Goal: Transaction & Acquisition: Purchase product/service

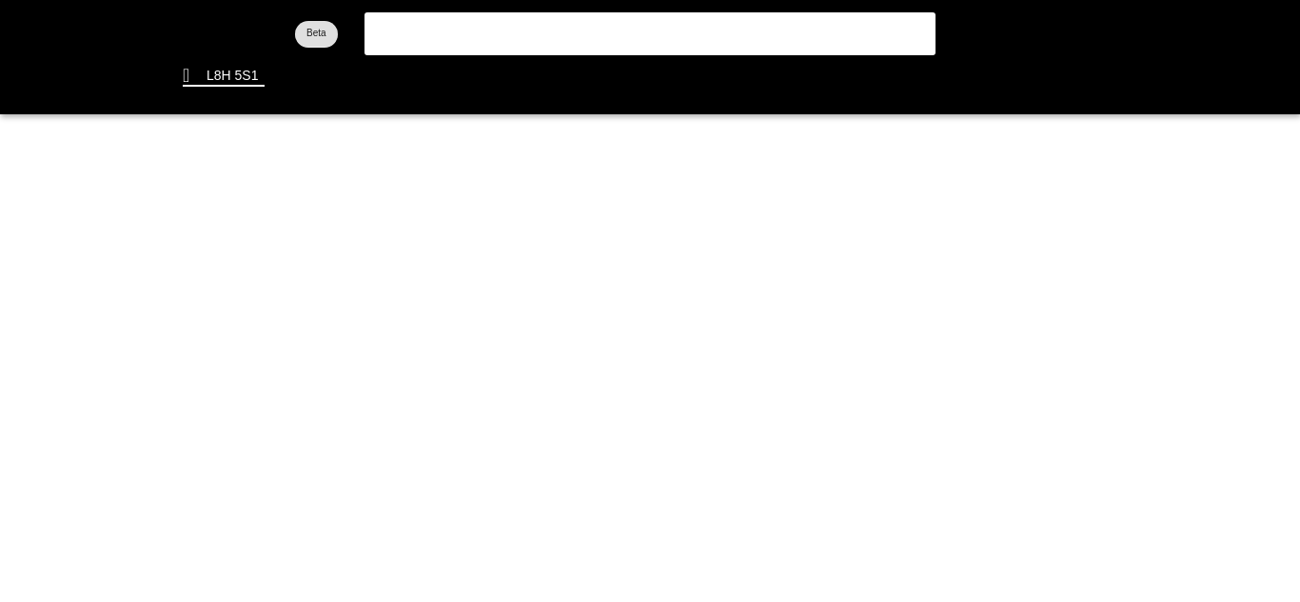
click at [580, 31] on flt-glass-pane at bounding box center [650, 301] width 1300 height 602
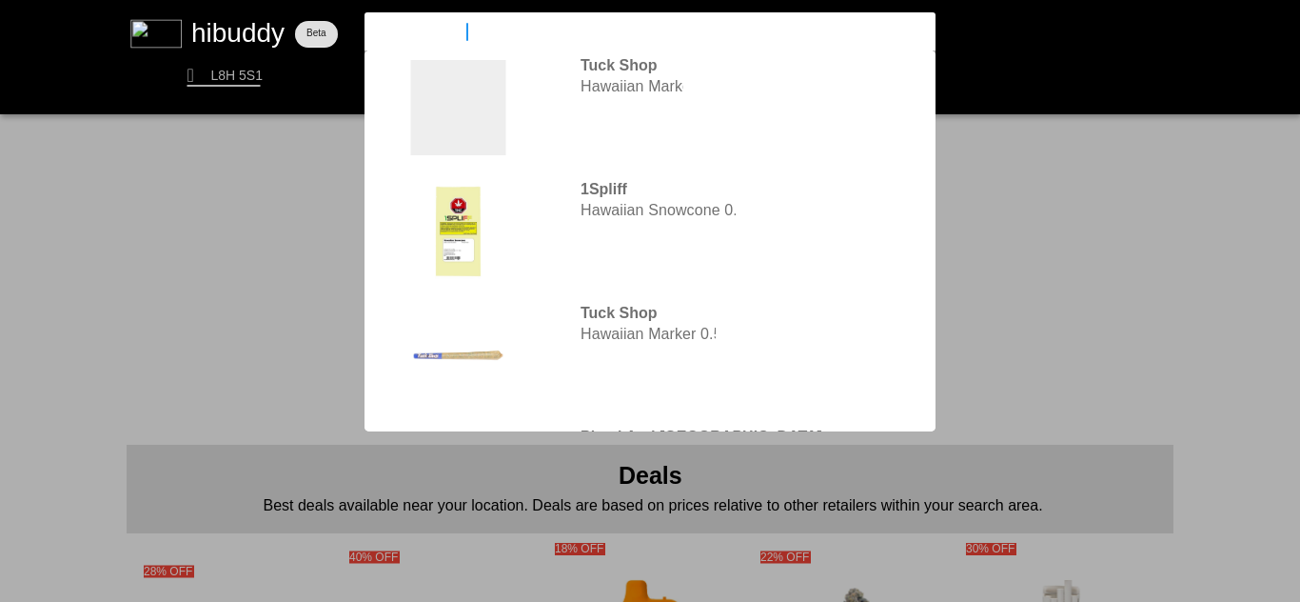
type input "Hawaiian Fanta"
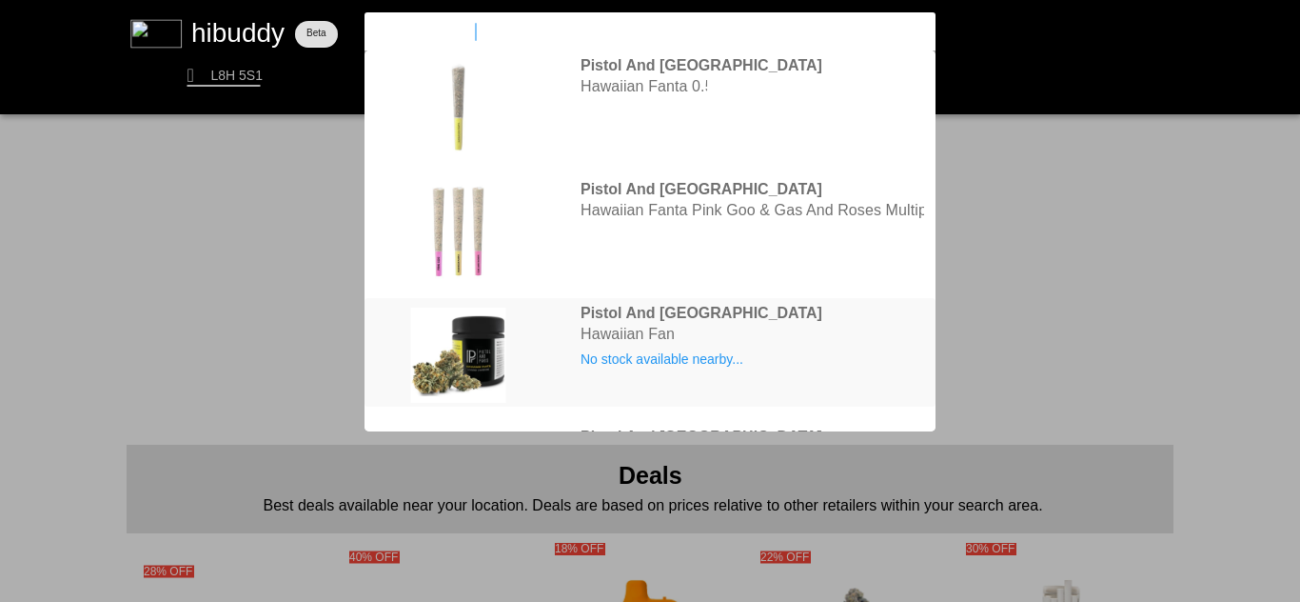
click at [656, 309] on flt-glass-pane at bounding box center [650, 301] width 1300 height 602
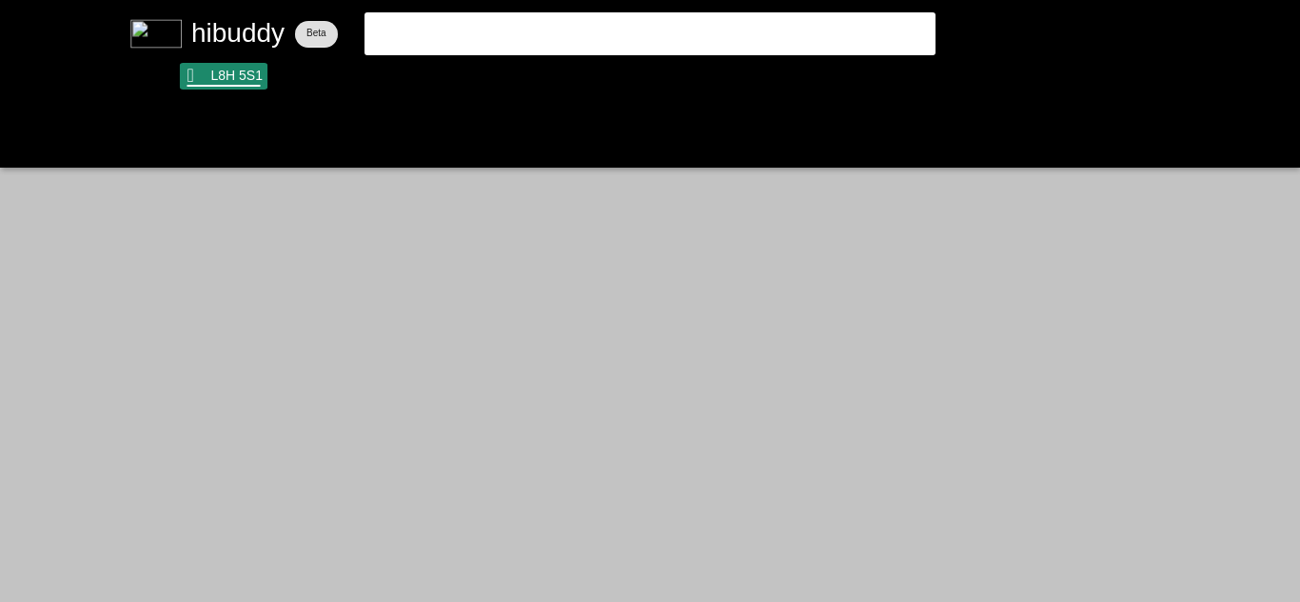
click at [233, 88] on flt-glass-pane at bounding box center [650, 301] width 1300 height 602
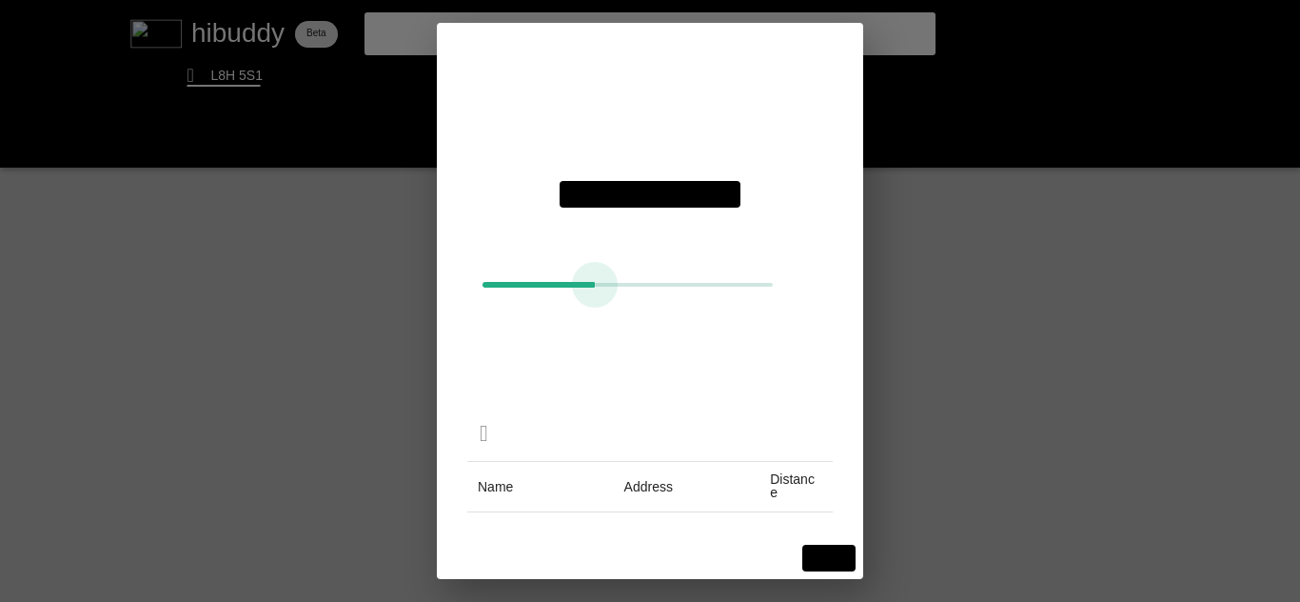
click at [683, 291] on flt-glass-pane at bounding box center [650, 301] width 1300 height 602
click at [824, 559] on flt-glass-pane at bounding box center [650, 301] width 1300 height 602
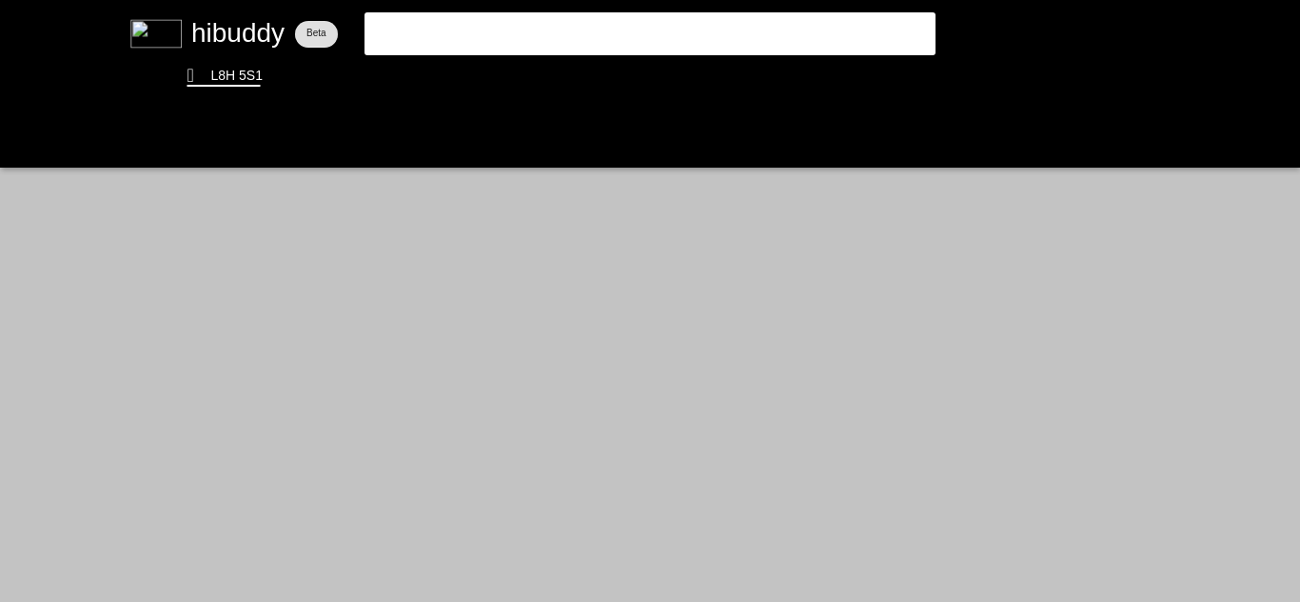
click at [905, 38] on flt-glass-pane at bounding box center [650, 301] width 1300 height 602
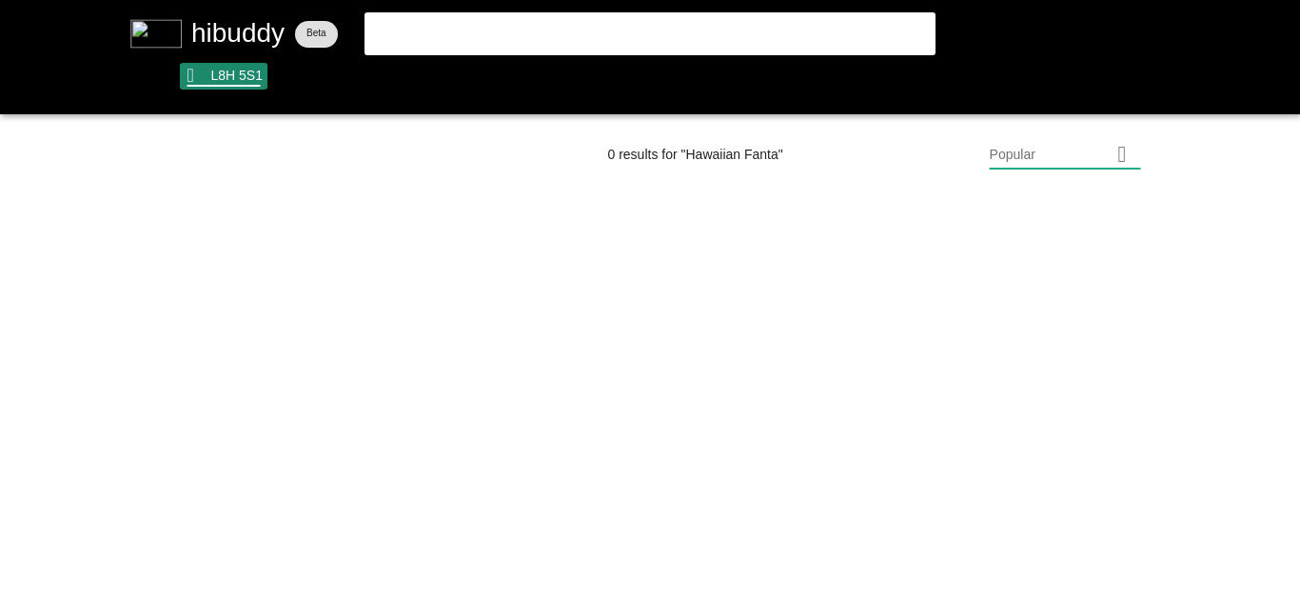
click at [227, 78] on flt-glass-pane at bounding box center [650, 301] width 1300 height 602
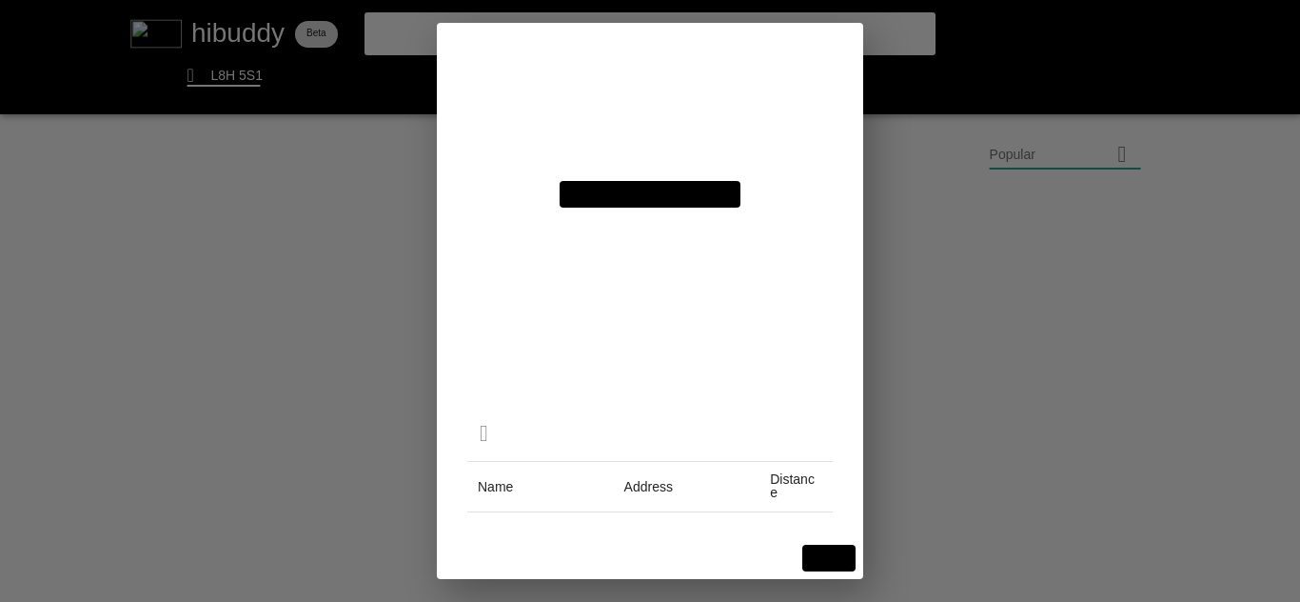
click at [742, 282] on flt-glass-pane at bounding box center [650, 301] width 1300 height 602
click at [836, 547] on flt-glass-pane at bounding box center [650, 301] width 1300 height 602
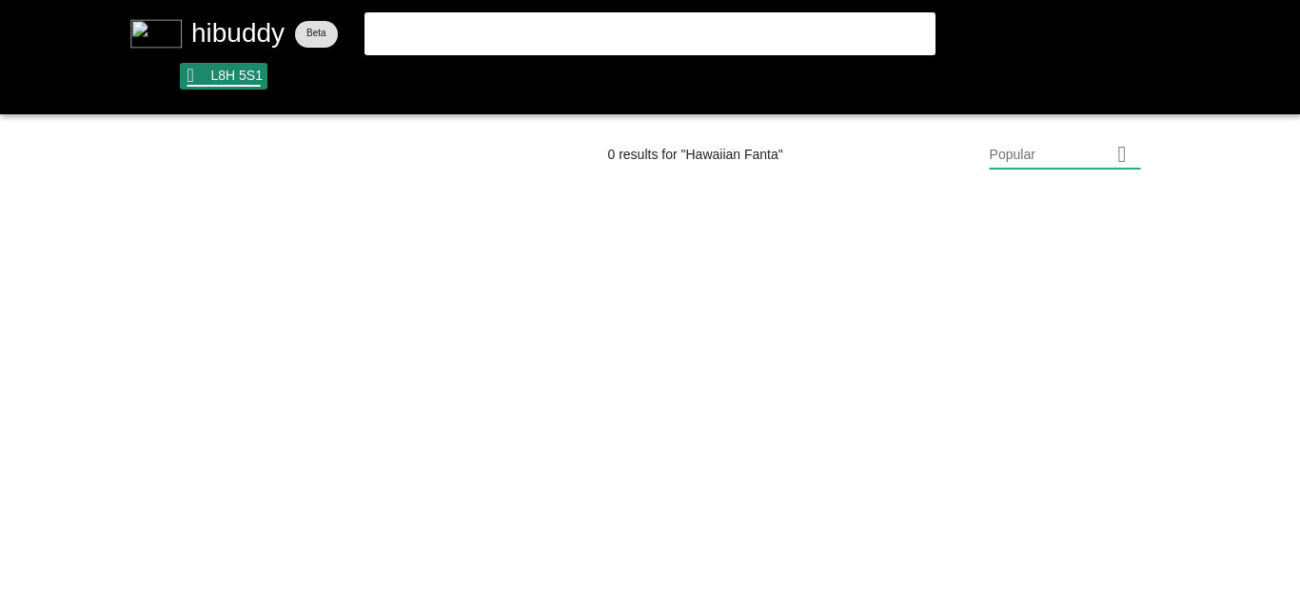
click at [227, 70] on flt-glass-pane at bounding box center [650, 301] width 1300 height 602
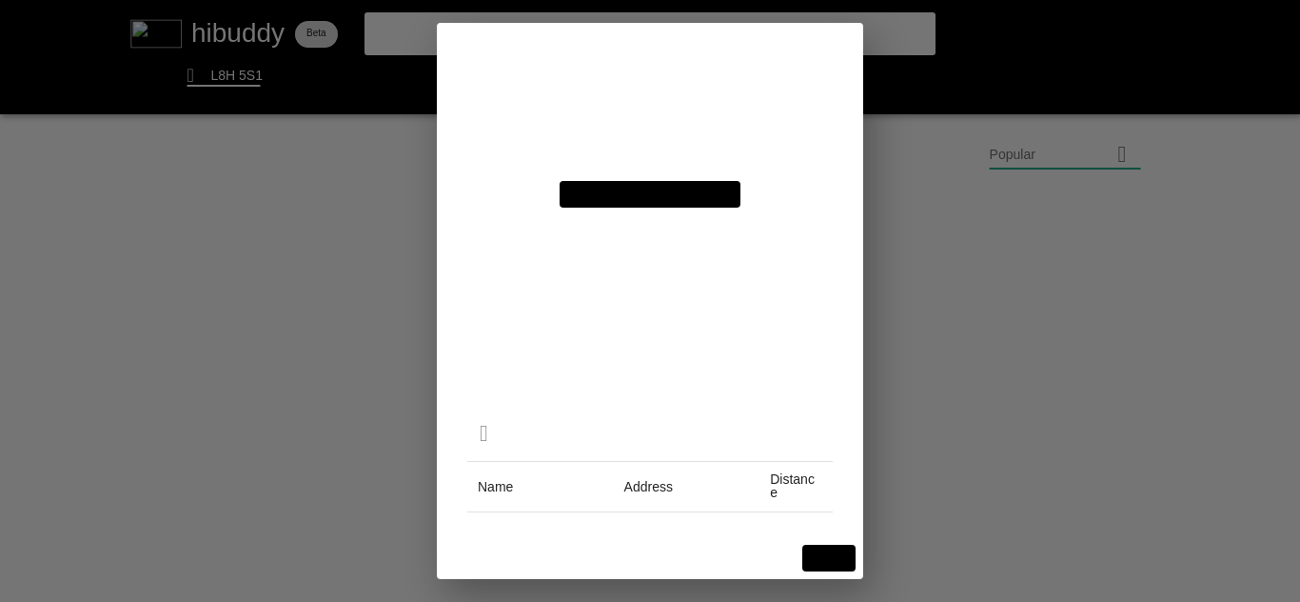
click at [772, 286] on flt-glass-pane at bounding box center [650, 301] width 1300 height 602
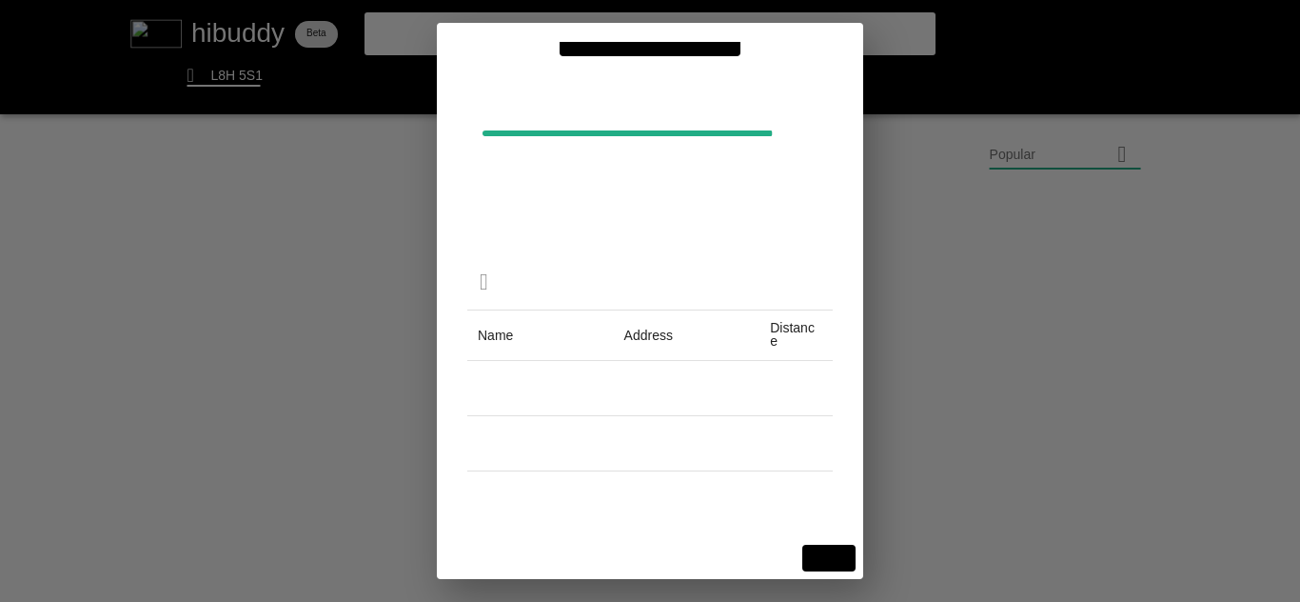
click at [819, 556] on flt-glass-pane at bounding box center [650, 301] width 1300 height 602
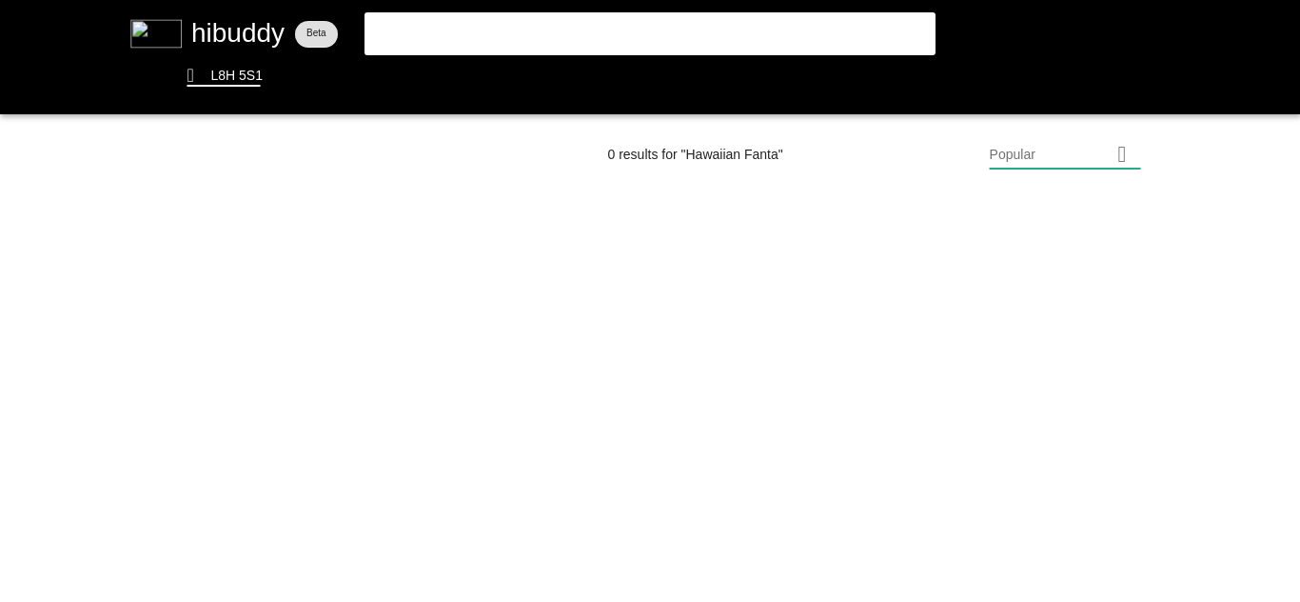
click at [523, 38] on flt-glass-pane at bounding box center [650, 301] width 1300 height 602
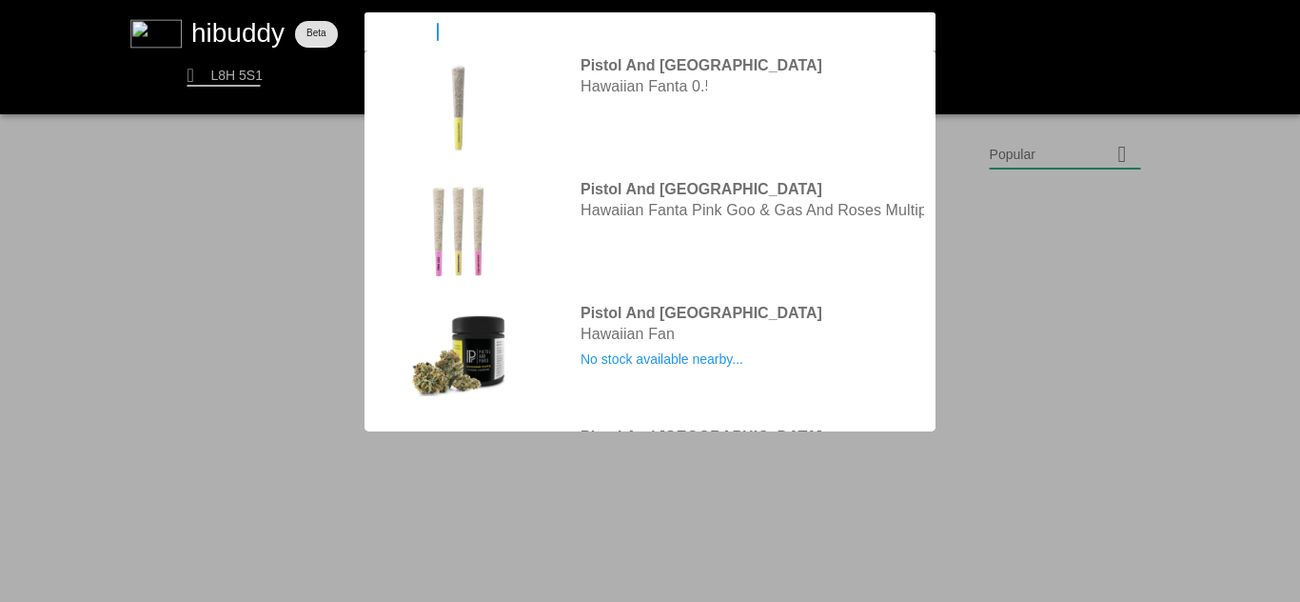
type input "Hawaiian"
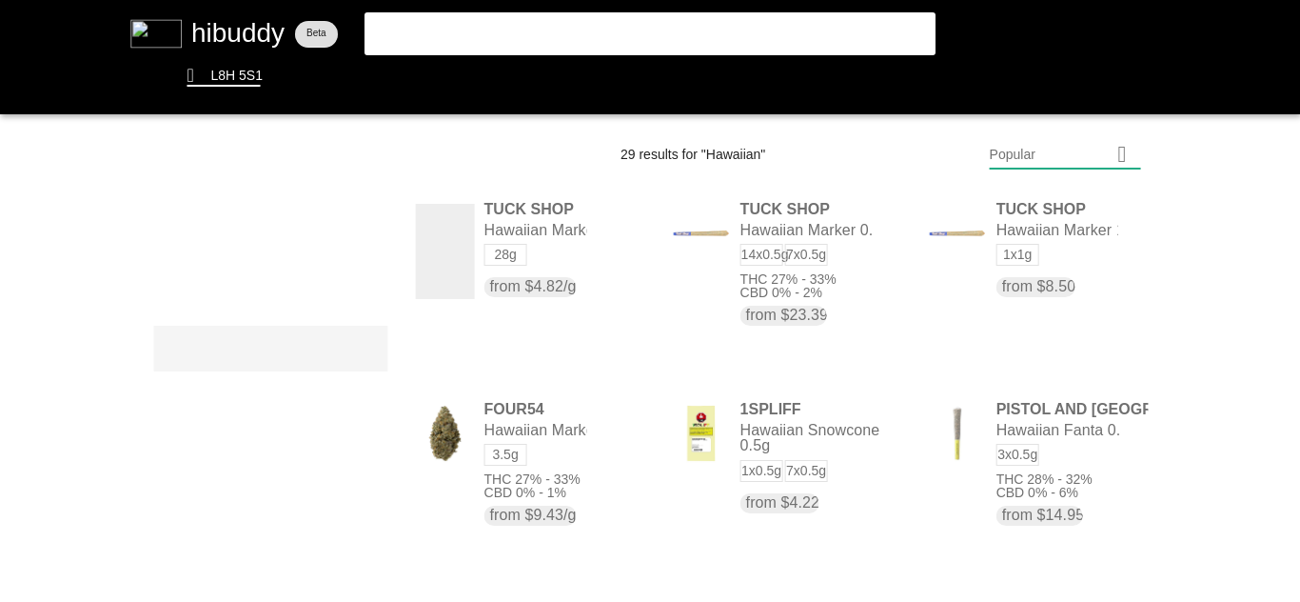
click at [359, 342] on flt-glass-pane at bounding box center [650, 301] width 1300 height 602
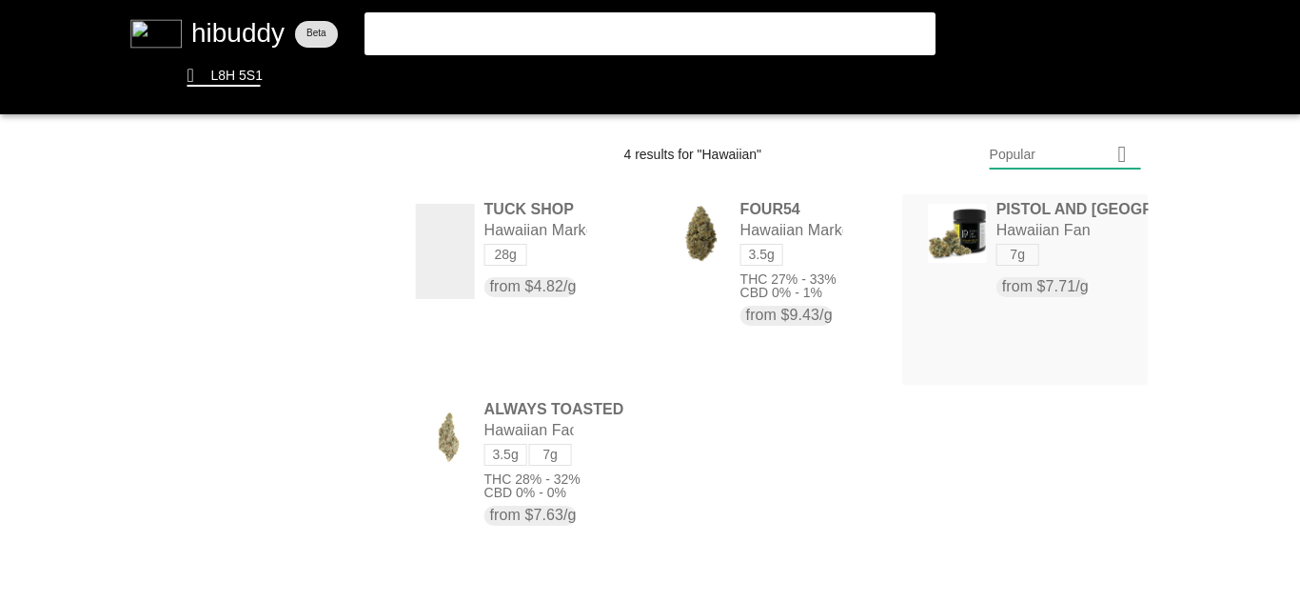
click at [973, 249] on flt-glass-pane at bounding box center [650, 301] width 1300 height 602
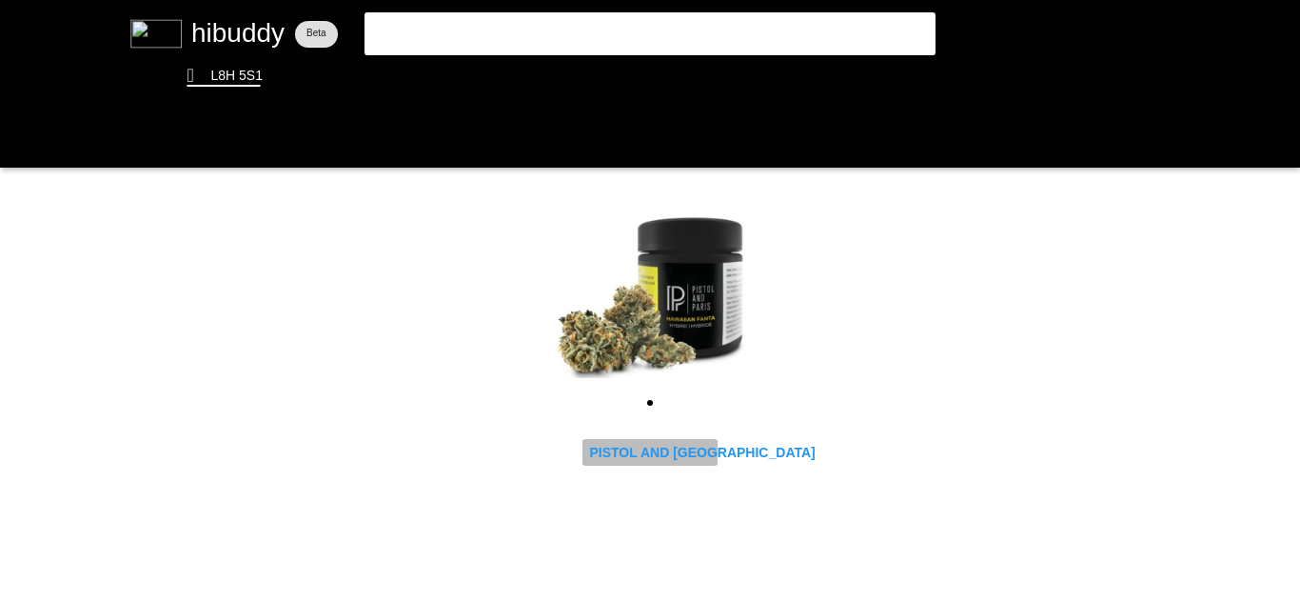
click at [642, 453] on flt-glass-pane at bounding box center [650, 301] width 1300 height 602
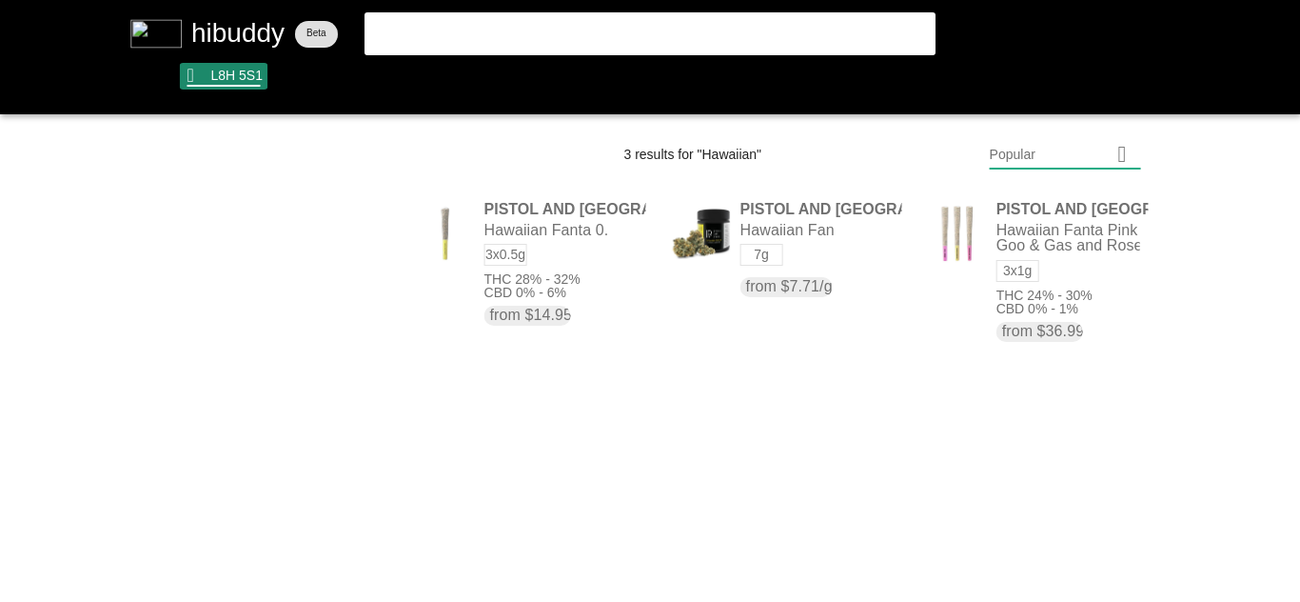
click at [221, 84] on flt-glass-pane at bounding box center [650, 301] width 1300 height 602
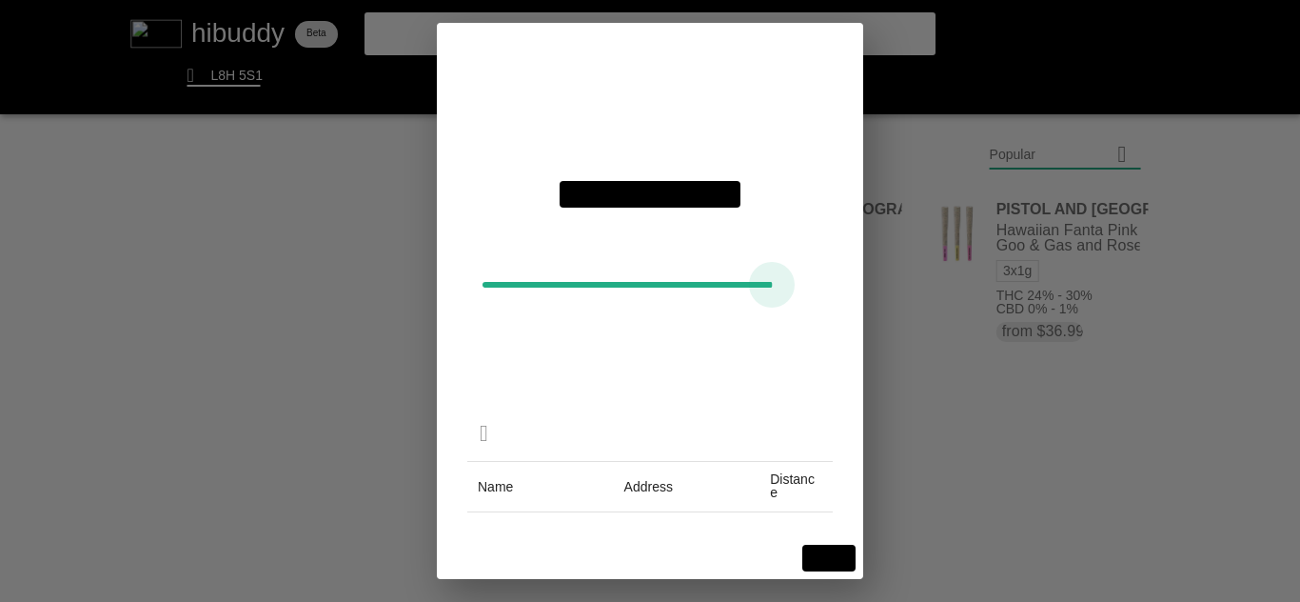
click at [529, 283] on flt-glass-pane at bounding box center [650, 301] width 1300 height 602
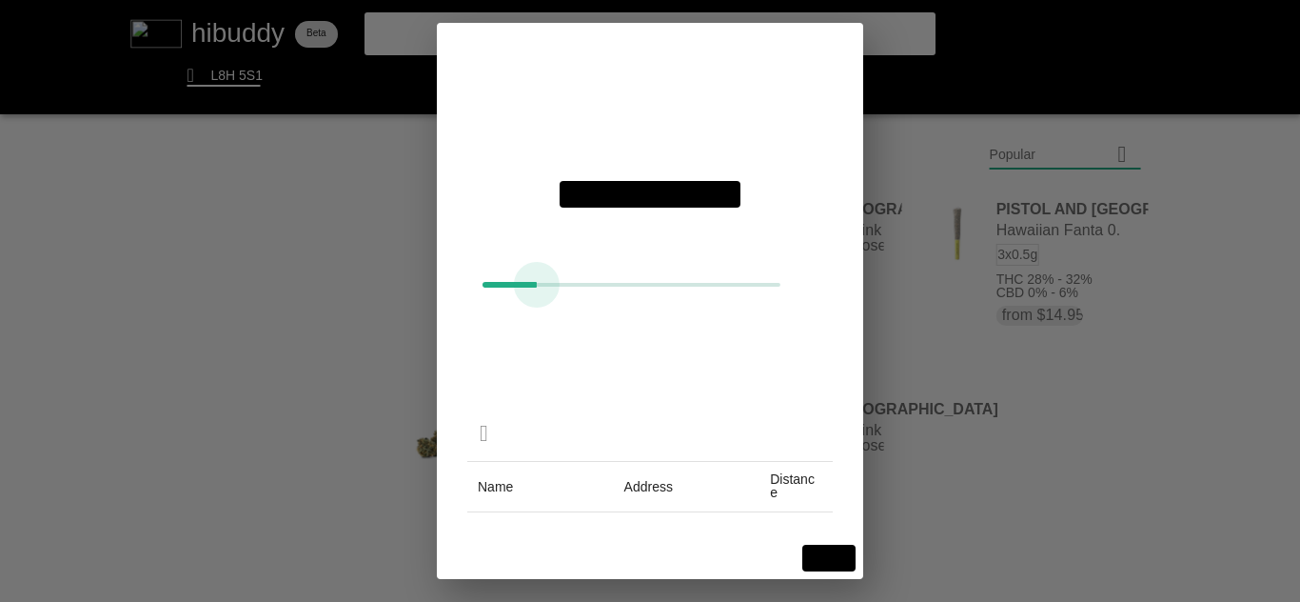
drag, startPoint x: 529, startPoint y: 283, endPoint x: 539, endPoint y: 285, distance: 9.7
click at [539, 285] on flt-glass-pane at bounding box center [650, 301] width 1300 height 602
drag, startPoint x: 537, startPoint y: 281, endPoint x: 554, endPoint y: 288, distance: 18.7
click at [554, 288] on flt-glass-pane at bounding box center [650, 301] width 1300 height 602
click at [829, 542] on flt-glass-pane at bounding box center [650, 301] width 1300 height 602
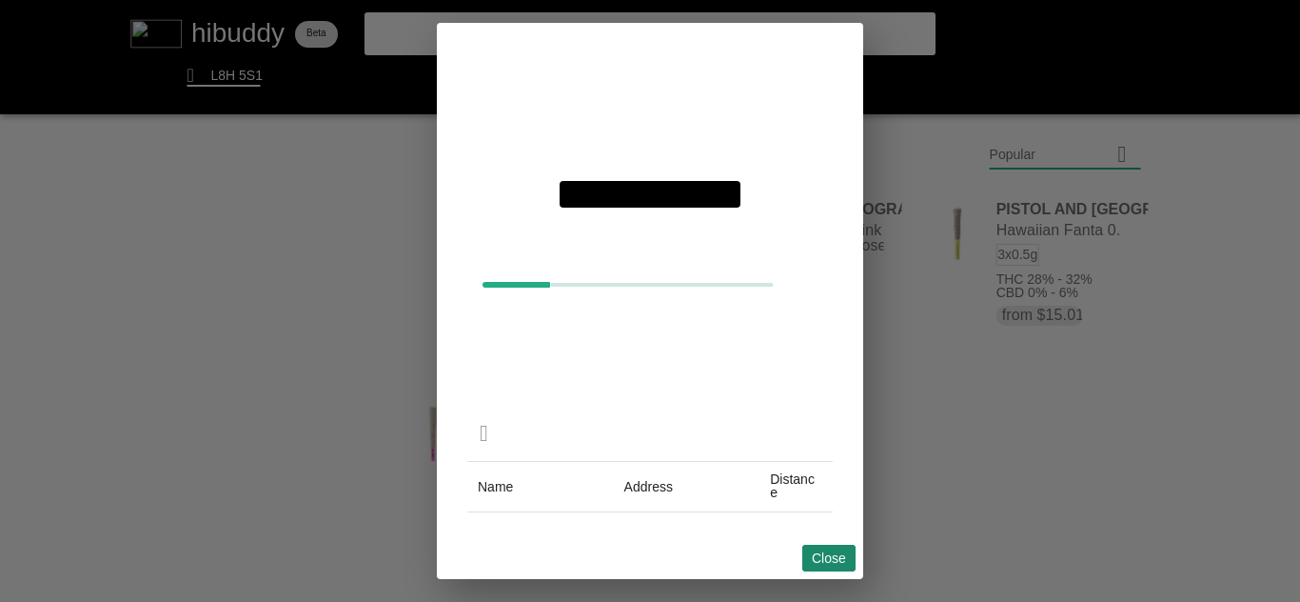
click at [829, 548] on flt-glass-pane at bounding box center [650, 301] width 1300 height 602
